Goal: Information Seeking & Learning: Learn about a topic

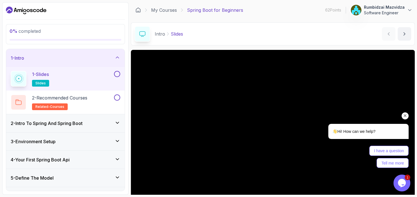
click at [405, 115] on icon "Chat attention grabber" at bounding box center [405, 115] width 5 height 5
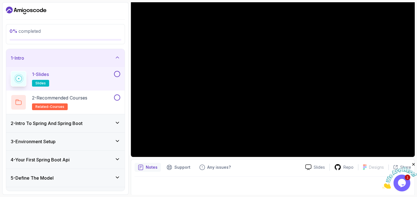
scroll to position [53, 0]
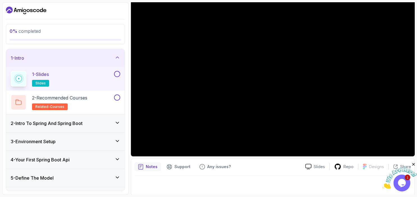
click at [117, 76] on button at bounding box center [117, 74] width 6 height 6
click at [95, 101] on div "2 - Recommended Courses related-courses" at bounding box center [62, 103] width 102 height 16
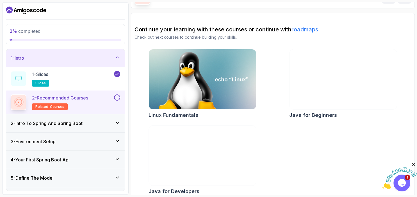
scroll to position [43, 0]
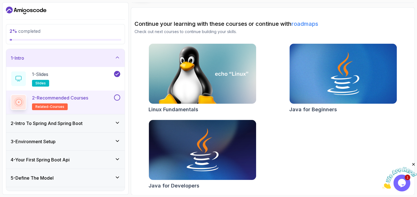
click at [120, 97] on button at bounding box center [117, 98] width 6 height 6
click at [114, 126] on div "2 - Intro To Spring And Spring Boot" at bounding box center [65, 123] width 109 height 7
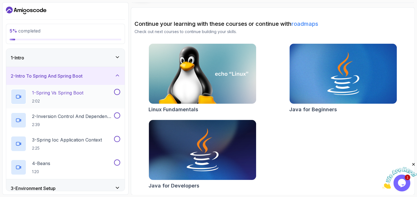
click at [118, 94] on button at bounding box center [117, 92] width 6 height 6
click at [83, 95] on p "1 - Spring Vs Spring Boot" at bounding box center [57, 93] width 51 height 7
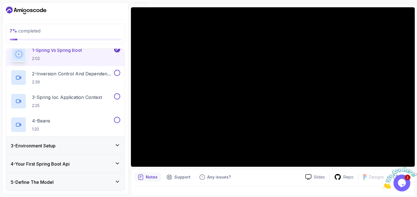
scroll to position [32, 0]
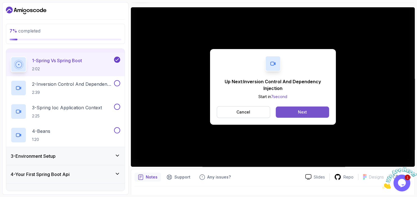
click at [296, 110] on button "Next" at bounding box center [302, 112] width 53 height 11
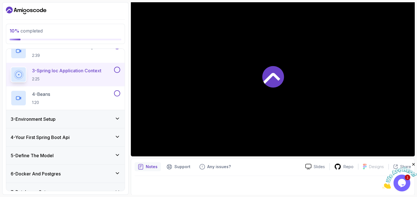
scroll to position [97, 0]
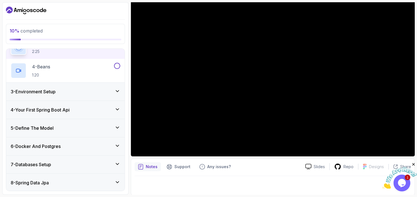
click at [118, 108] on icon at bounding box center [118, 110] width 6 height 6
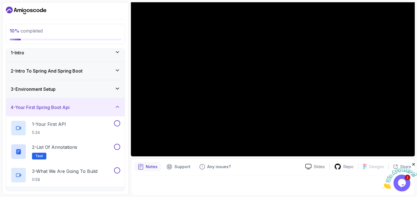
scroll to position [0, 0]
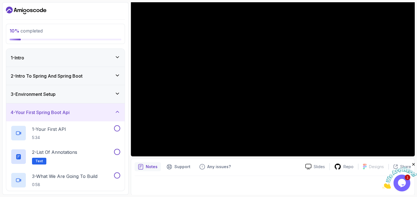
click at [118, 75] on icon at bounding box center [118, 76] width 6 height 6
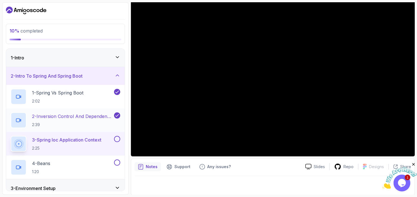
click at [81, 120] on h2 "2 - Inversion Control And Dependency Injection 2:39" at bounding box center [72, 120] width 81 height 15
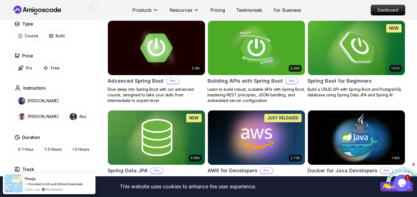
scroll to position [148, 0]
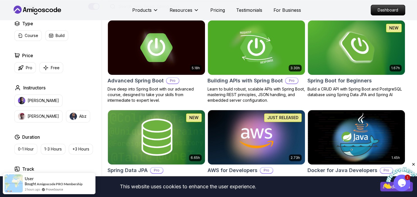
click at [343, 61] on img at bounding box center [356, 47] width 102 height 57
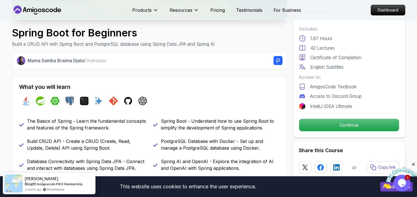
scroll to position [207, 0]
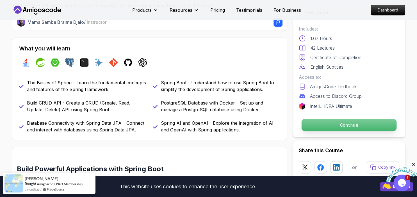
click at [325, 124] on p "Continue" at bounding box center [348, 125] width 95 height 12
